Goal: Manage account settings

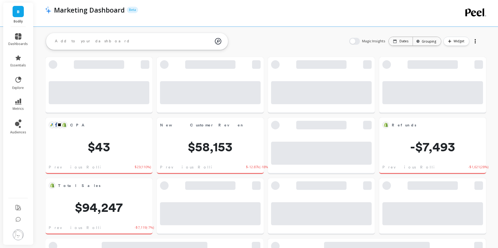
click at [18, 232] on img at bounding box center [18, 234] width 11 height 11
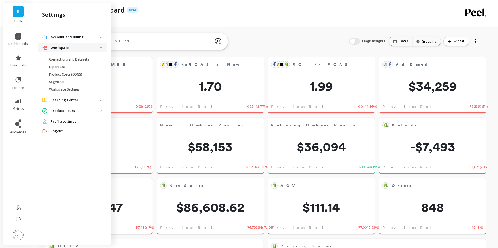
scroll to position [147, 207]
click at [56, 37] on p "Account and Billing" at bounding box center [75, 36] width 49 height 5
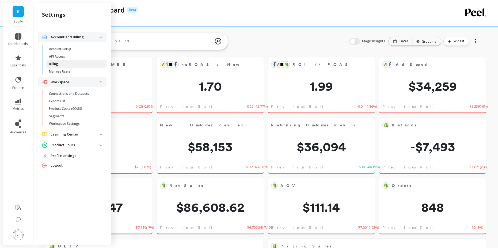
click at [60, 62] on span "Billing" at bounding box center [74, 64] width 51 height 4
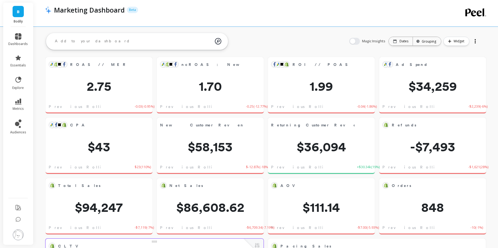
scroll to position [147, 207]
click at [396, 40] on icon at bounding box center [394, 41] width 3 height 4
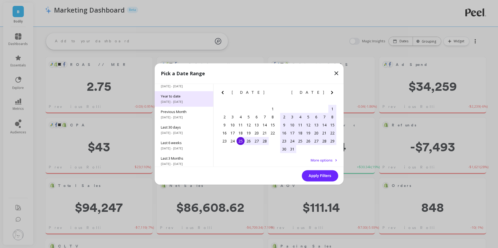
scroll to position [0, 0]
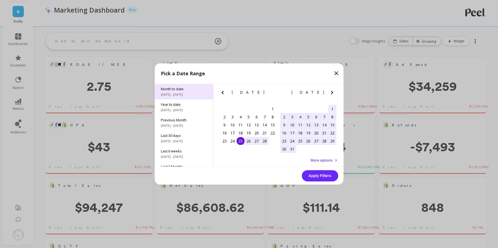
click at [188, 91] on div "Month to date [DATE] - [DATE]" at bounding box center [184, 92] width 59 height 16
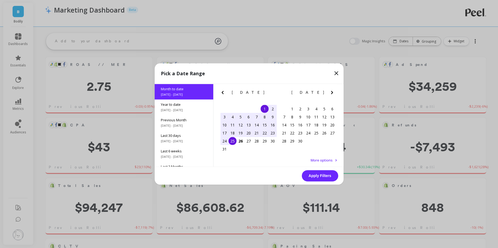
click at [320, 176] on button "Apply Filters" at bounding box center [320, 175] width 36 height 11
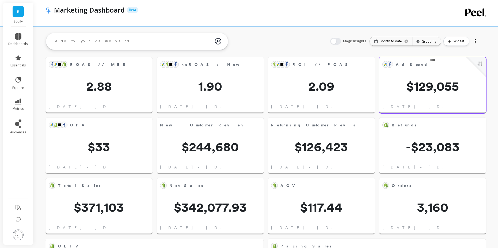
scroll to position [147, 207]
